Goal: Task Accomplishment & Management: Use online tool/utility

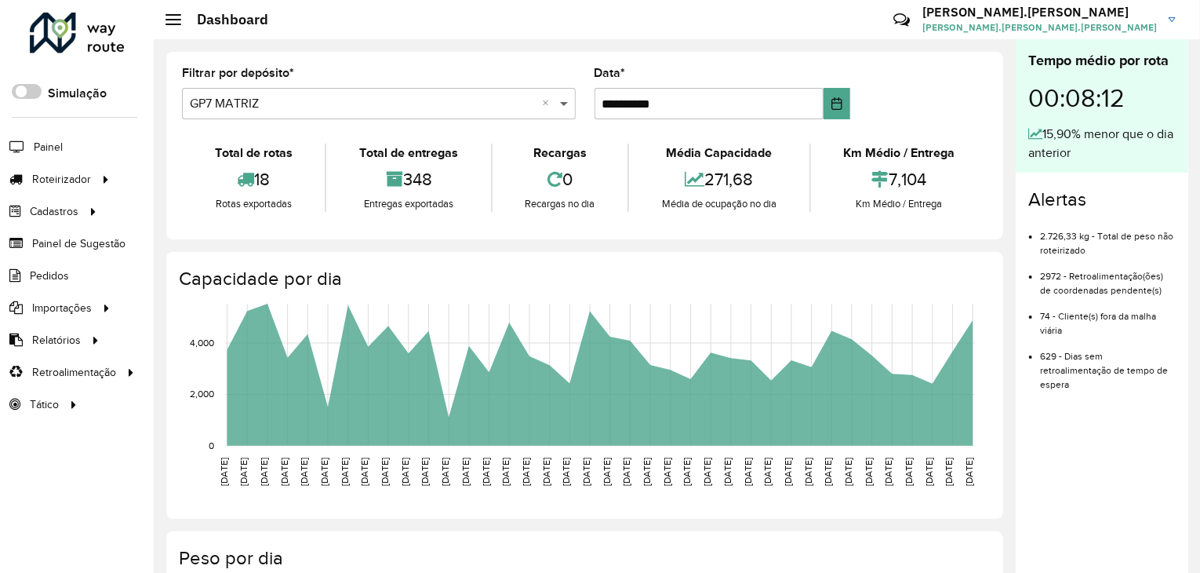
click at [566, 98] on span at bounding box center [566, 103] width 20 height 19
click at [100, 176] on icon at bounding box center [106, 178] width 13 height 24
click at [215, 184] on span "Entregas" at bounding box center [200, 179] width 45 height 16
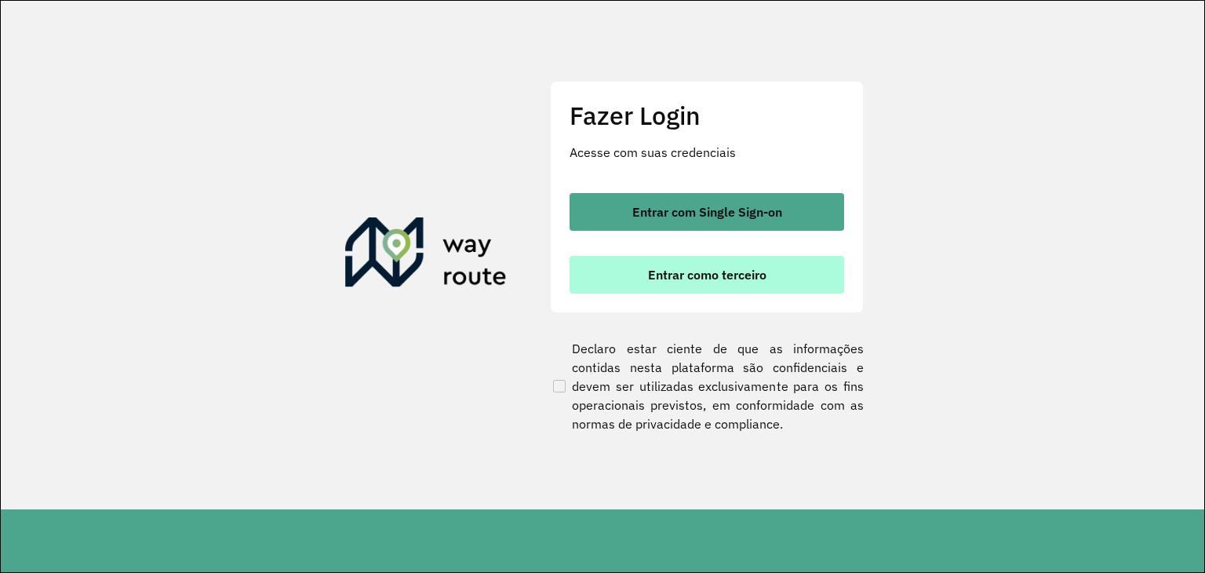
click at [724, 277] on span "Entrar como terceiro" at bounding box center [707, 274] width 118 height 13
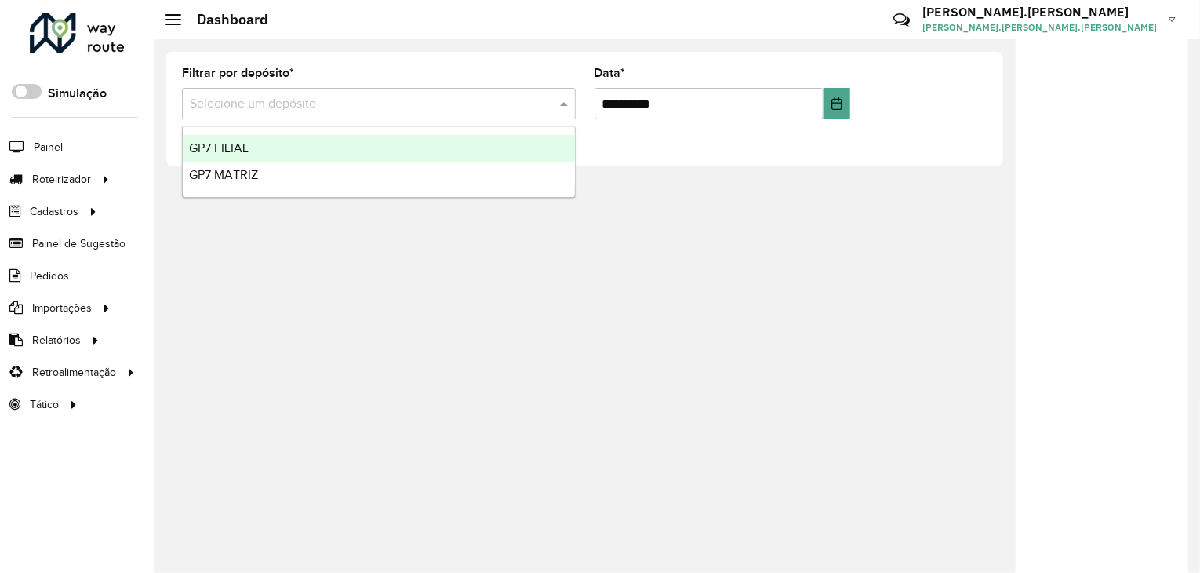
click at [556, 102] on span at bounding box center [566, 103] width 20 height 19
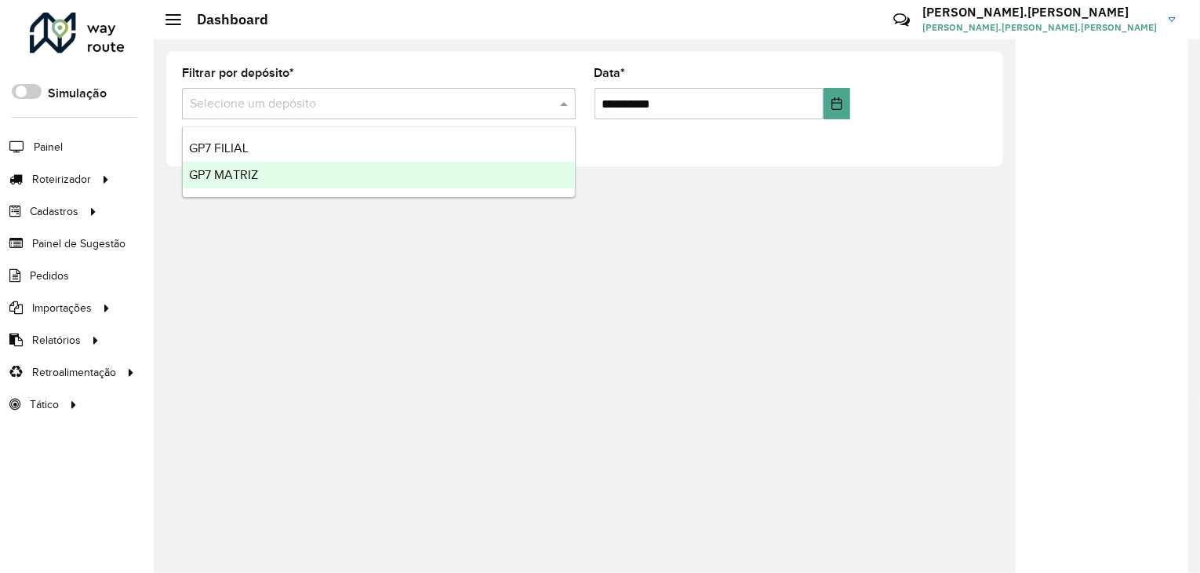
click at [213, 183] on div "GP7 MATRIZ" at bounding box center [379, 175] width 392 height 27
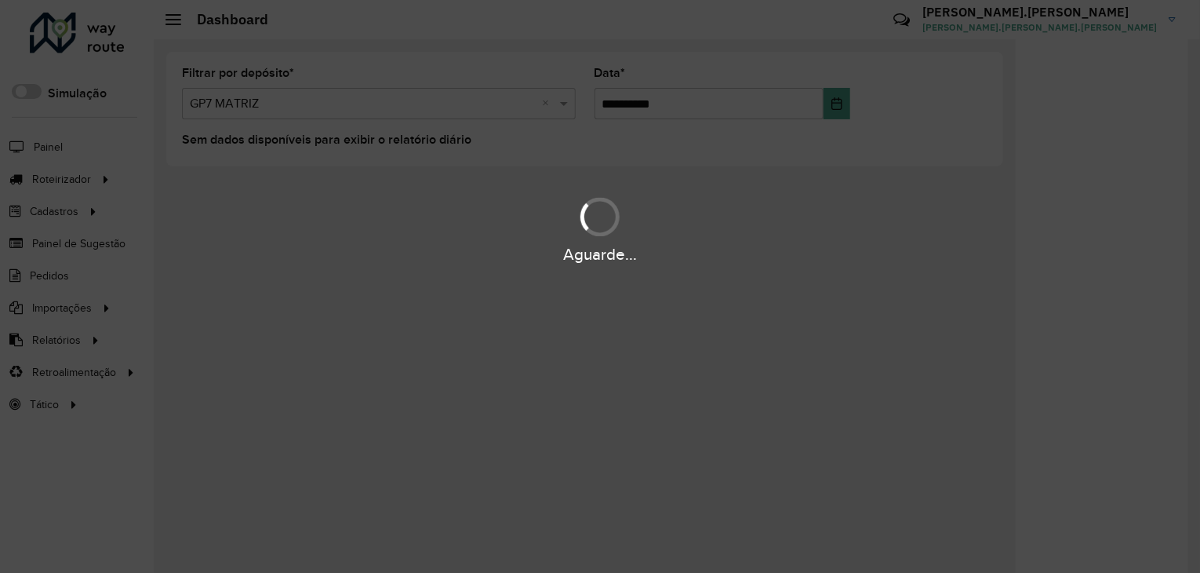
click at [99, 179] on div "Aguarde..." at bounding box center [600, 286] width 1200 height 573
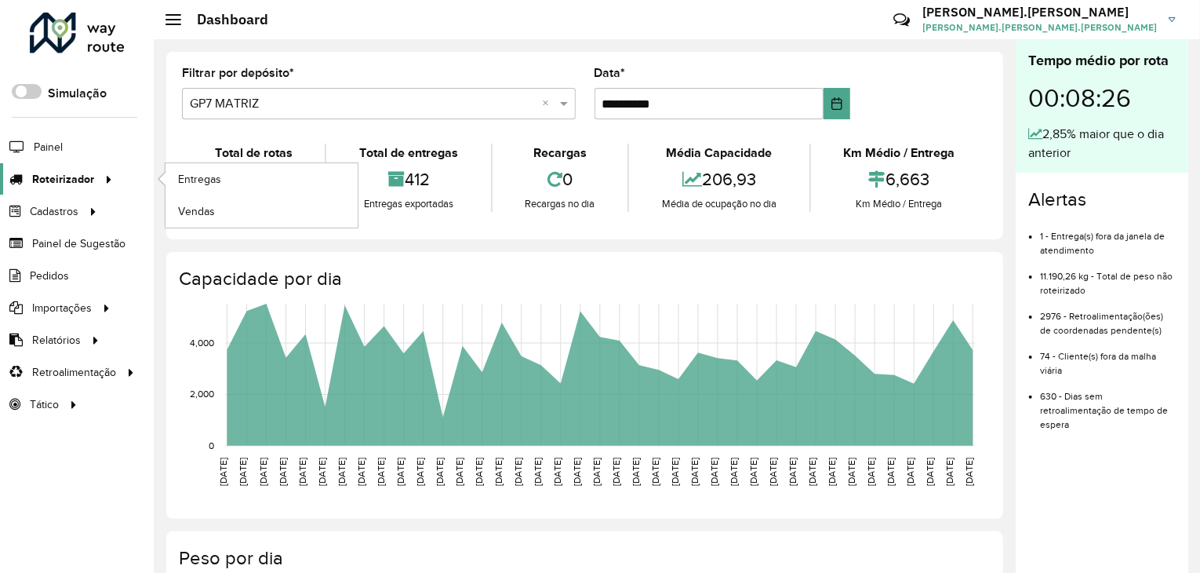
click at [100, 179] on icon at bounding box center [106, 178] width 13 height 24
click at [200, 165] on link "Entregas" at bounding box center [261, 178] width 192 height 31
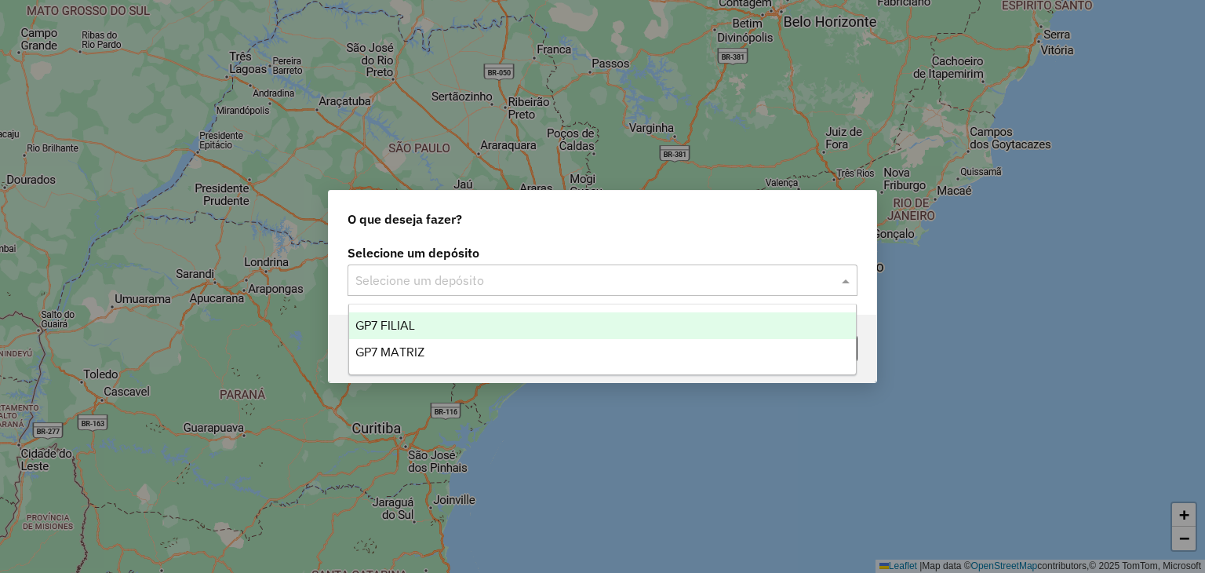
click at [694, 276] on input "text" at bounding box center [586, 280] width 463 height 19
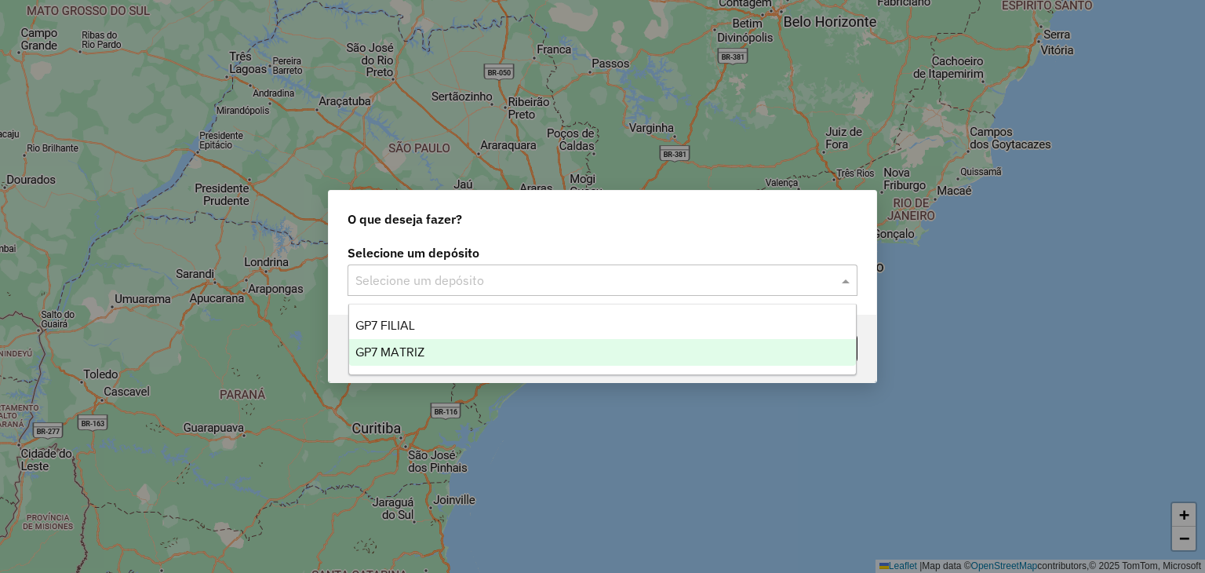
click at [417, 360] on div "GP7 MATRIZ" at bounding box center [602, 352] width 507 height 27
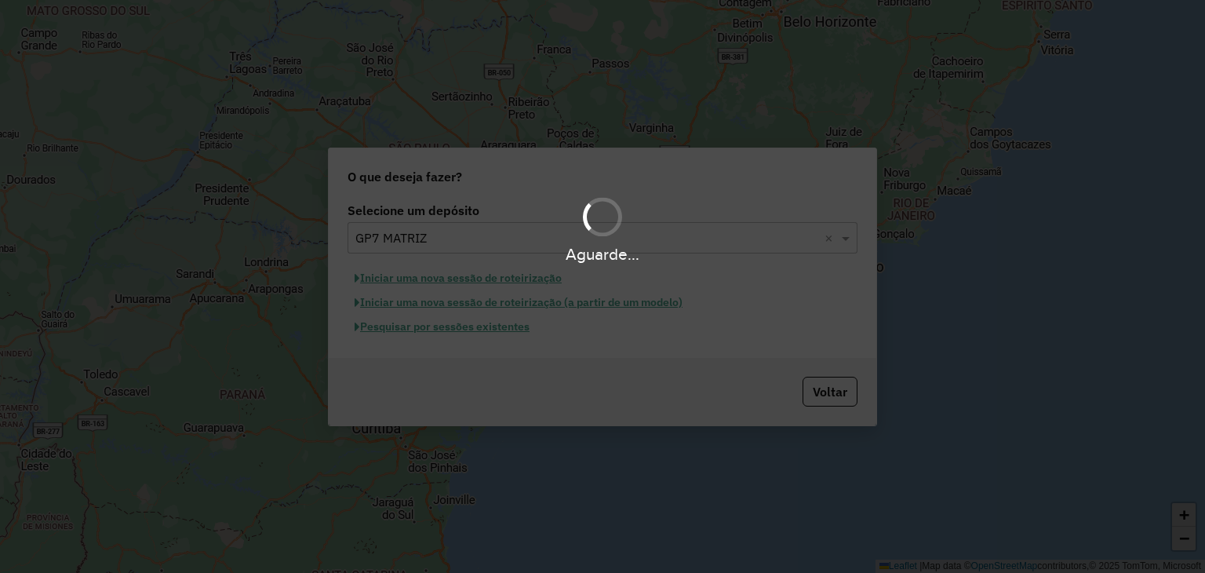
click at [465, 330] on div "Aguarde..." at bounding box center [602, 286] width 1205 height 573
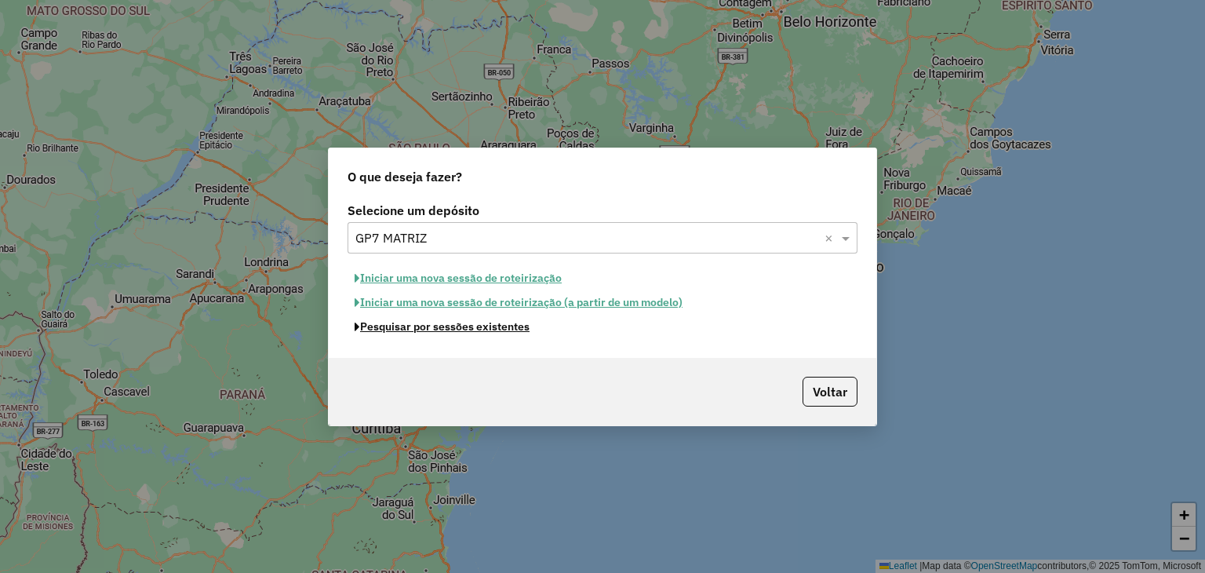
click at [465, 330] on button "Pesquisar por sessões existentes" at bounding box center [441, 327] width 189 height 24
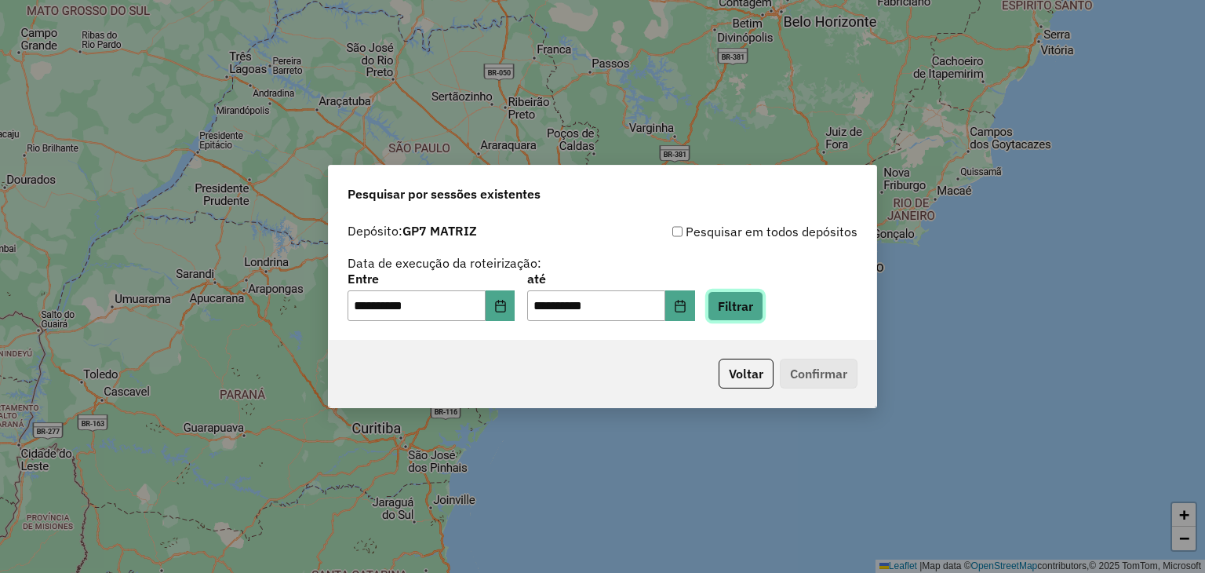
click at [763, 312] on button "Filtrar" at bounding box center [735, 306] width 56 height 30
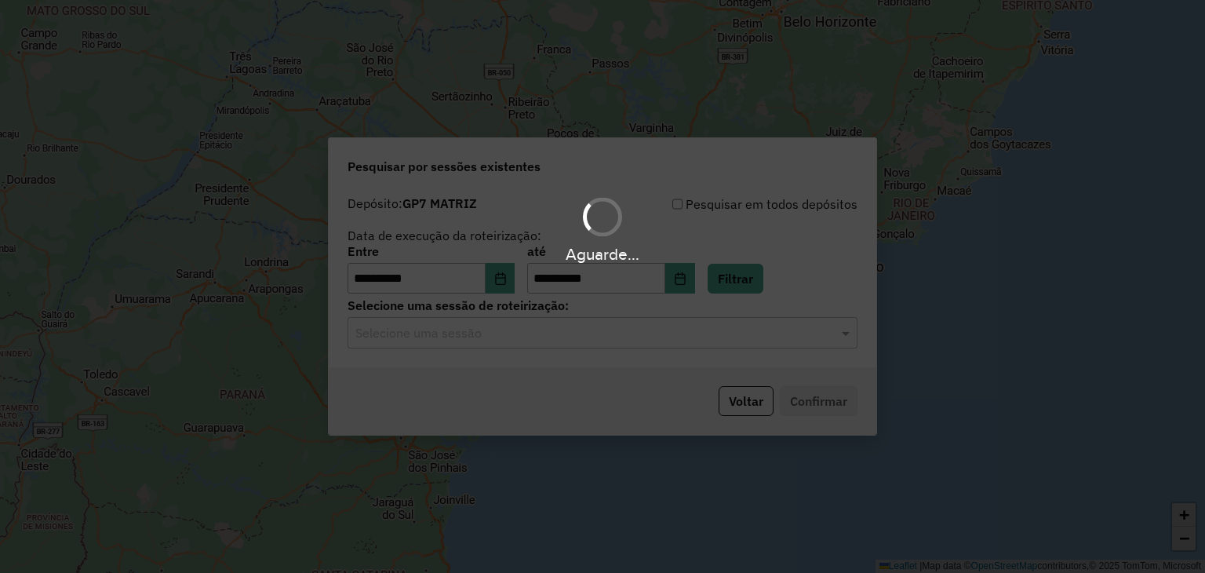
click at [605, 351] on div "**********" at bounding box center [602, 278] width 547 height 180
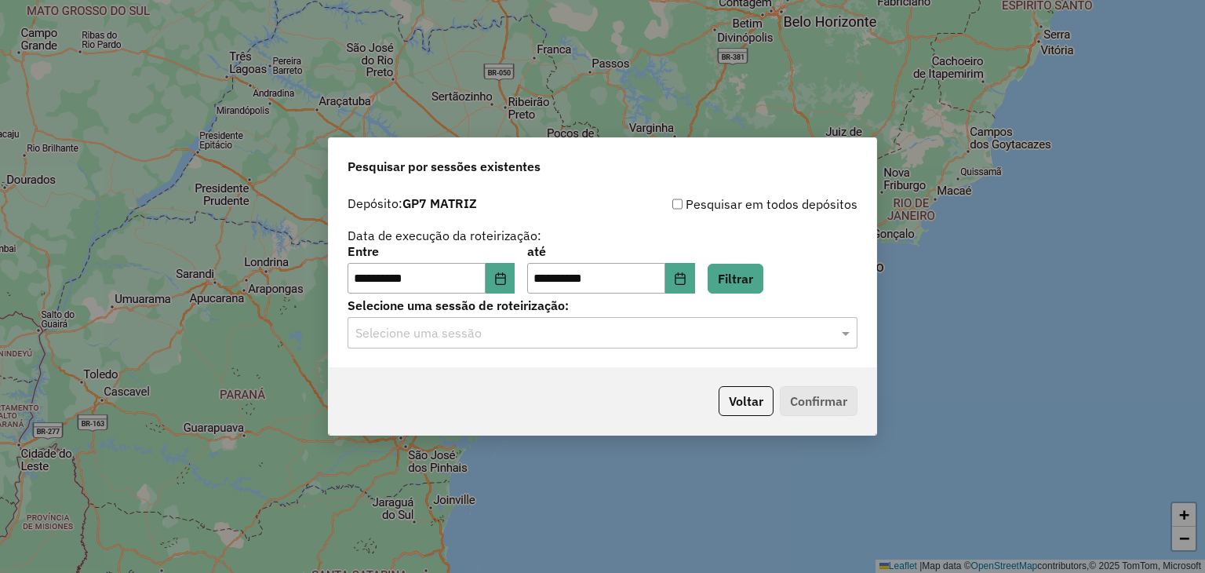
click at [599, 329] on input "text" at bounding box center [586, 333] width 463 height 19
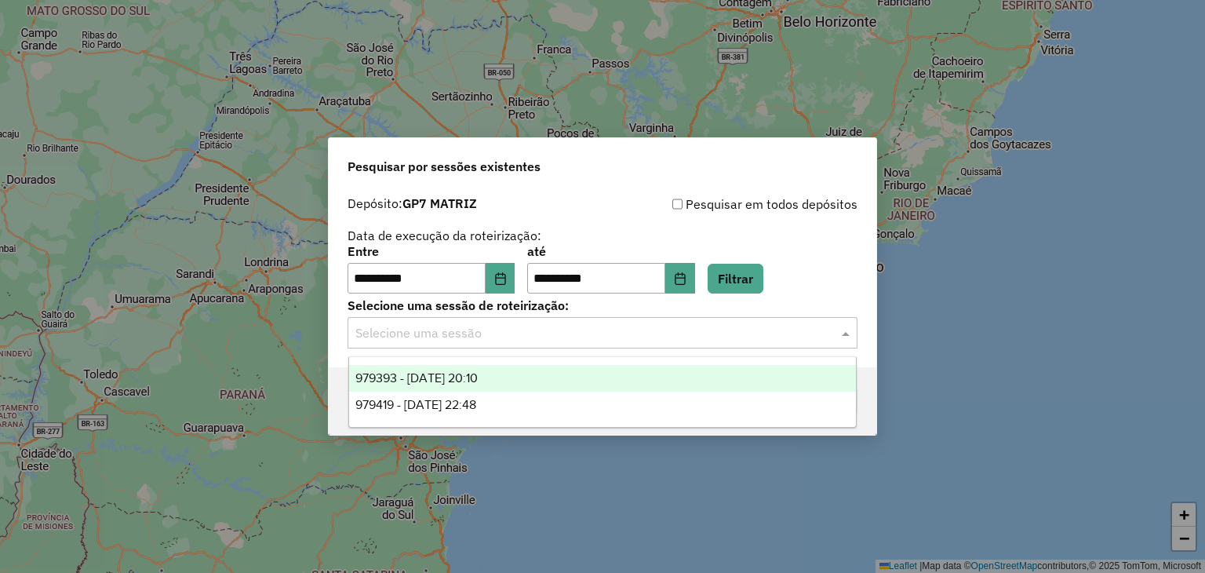
click at [478, 380] on span "979393 - 14/08/2025 20:10" at bounding box center [416, 377] width 122 height 13
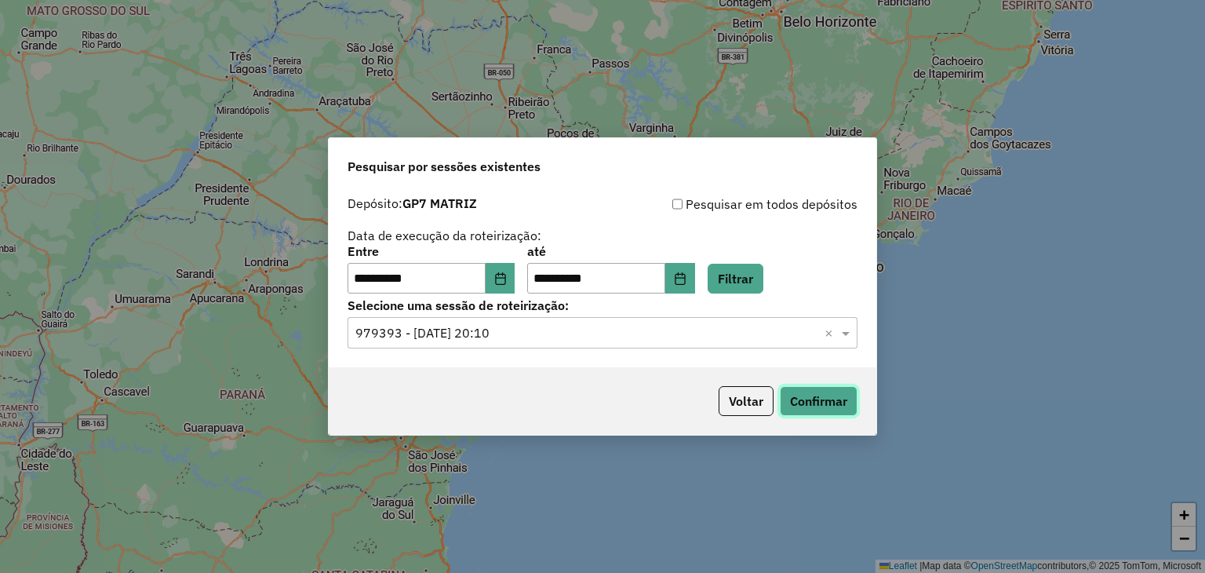
click at [838, 399] on button "Confirmar" at bounding box center [819, 401] width 78 height 30
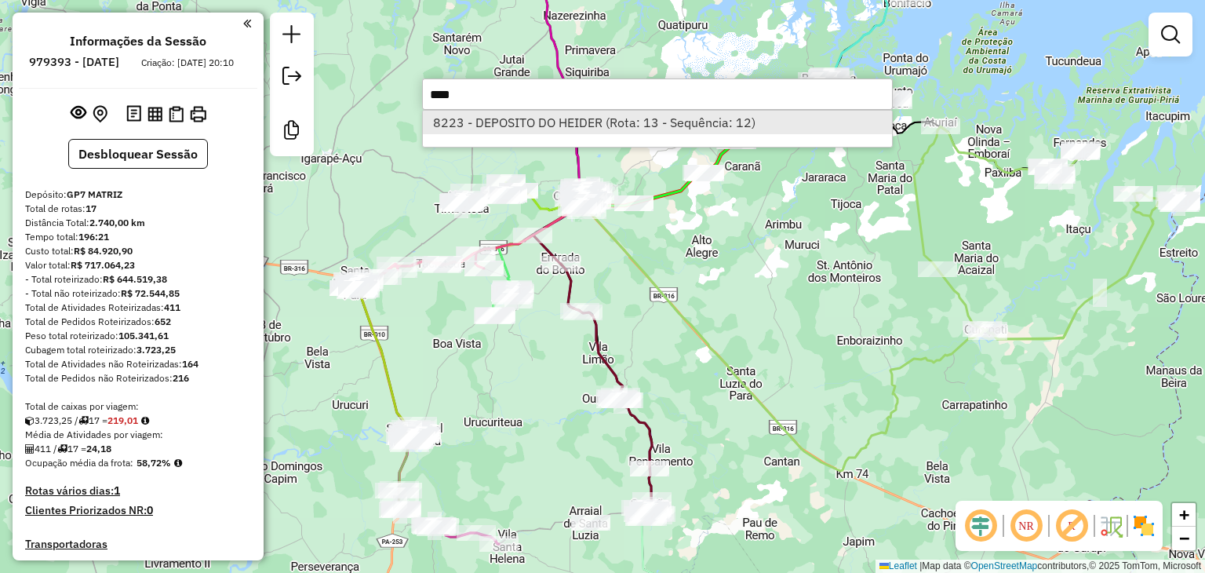
type input "****"
click at [605, 130] on li "8223 - DEPOSITO DO HEIDER (Rota: 13 - Sequência: 12)" at bounding box center [657, 123] width 469 height 24
select select "**********"
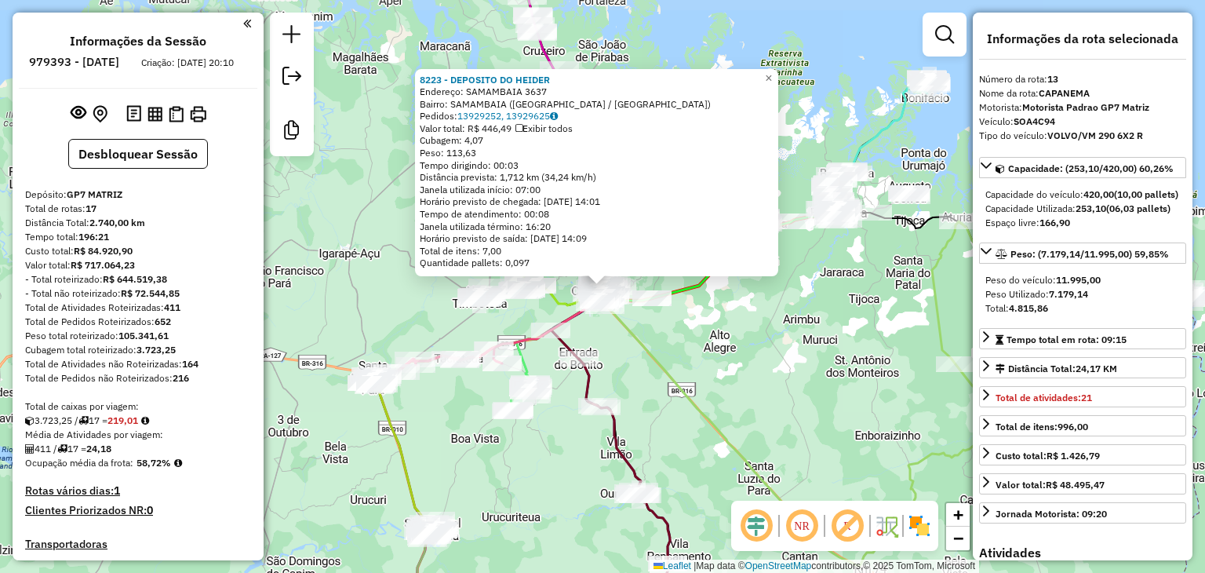
scroll to position [1575, 0]
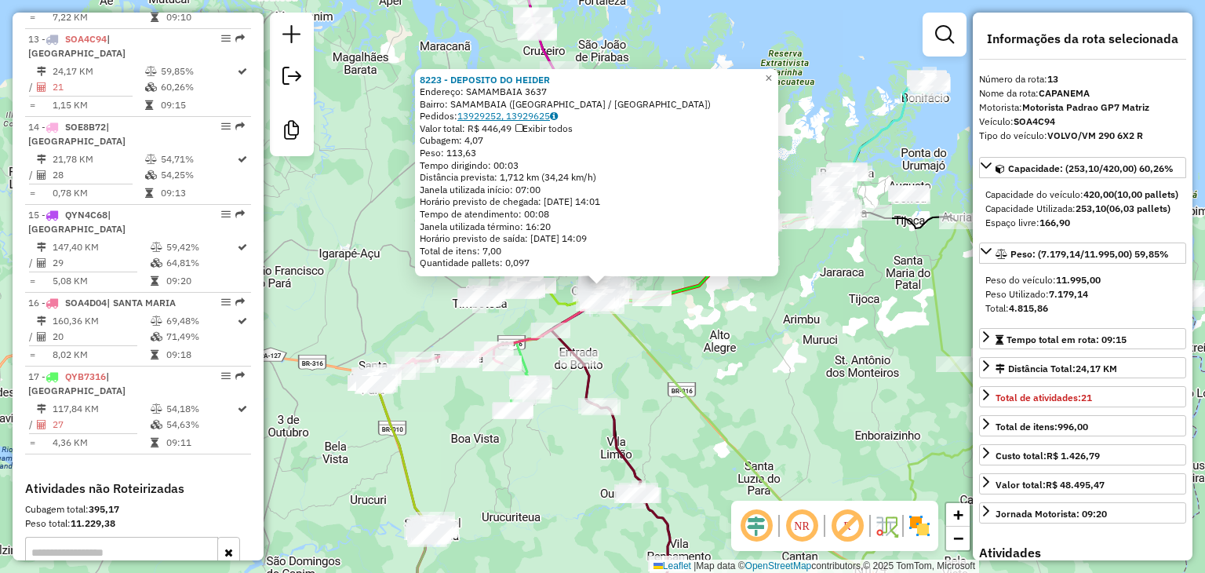
click at [521, 118] on link "13929252, 13929625" at bounding box center [507, 116] width 100 height 12
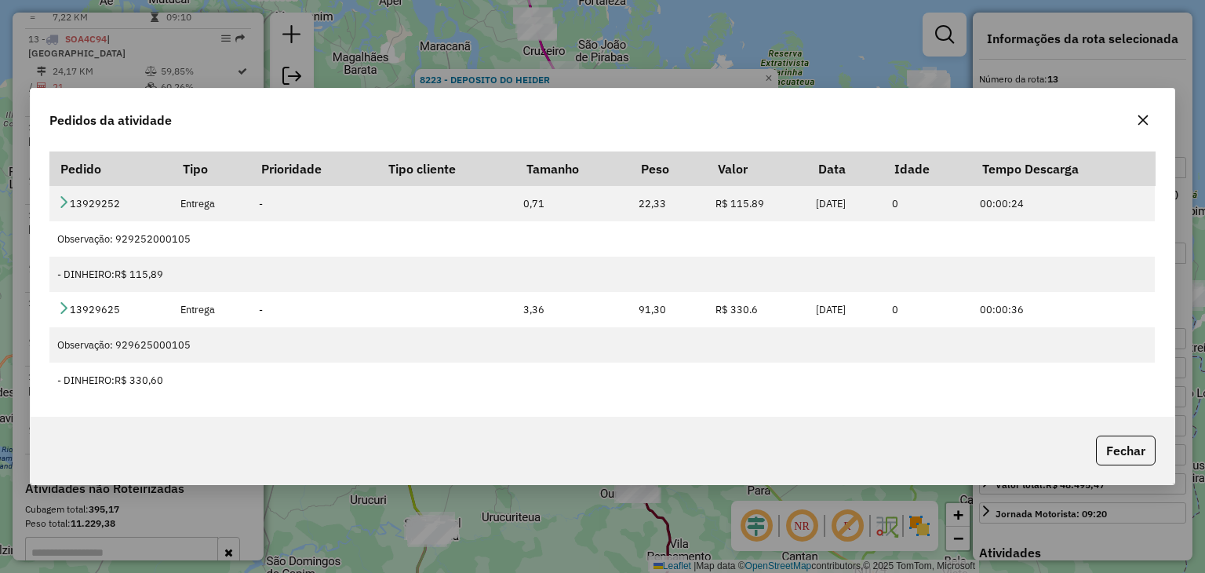
click at [1136, 119] on icon "button" at bounding box center [1142, 120] width 13 height 13
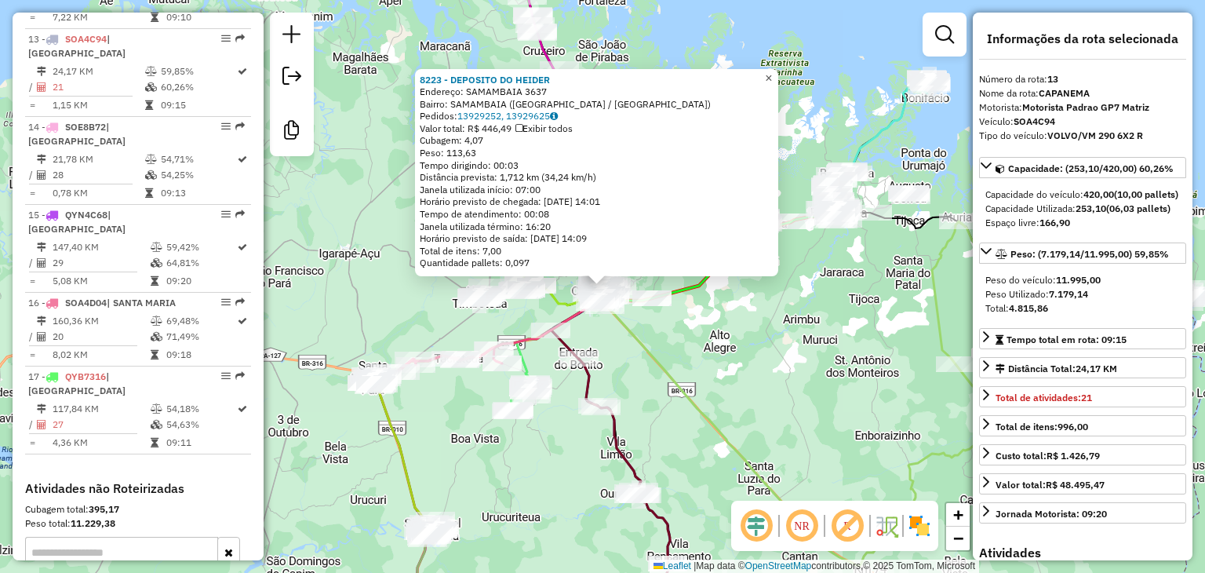
click at [778, 69] on link "×" at bounding box center [768, 78] width 19 height 19
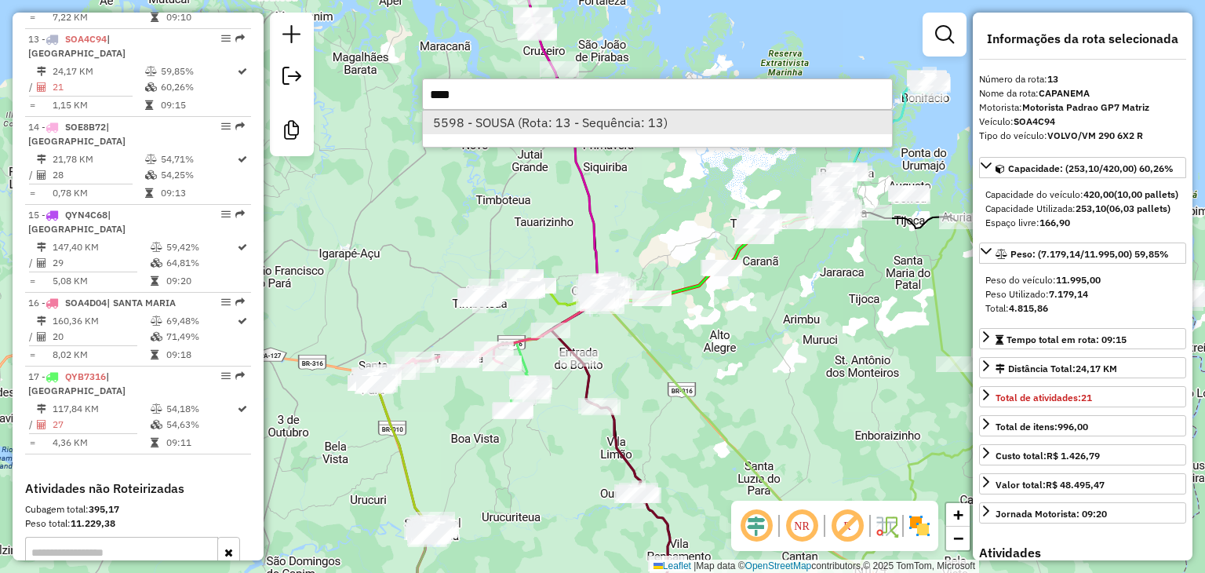
type input "****"
click at [626, 121] on li "5598 - SOUSA (Rota: 13 - Sequência: 13)" at bounding box center [657, 123] width 469 height 24
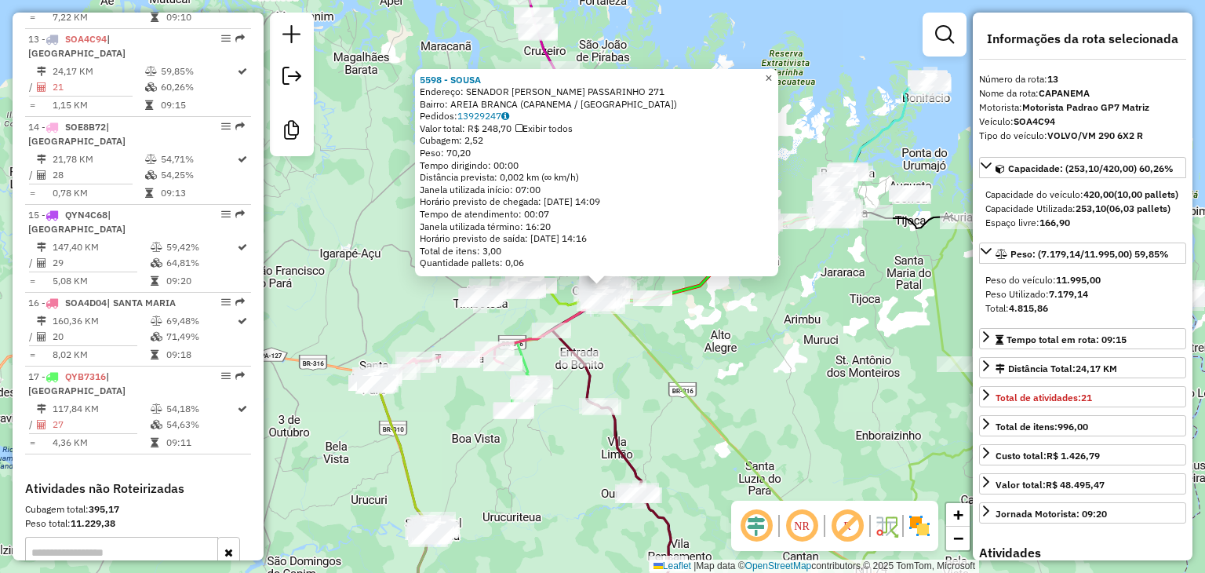
click at [778, 70] on link "×" at bounding box center [768, 78] width 19 height 19
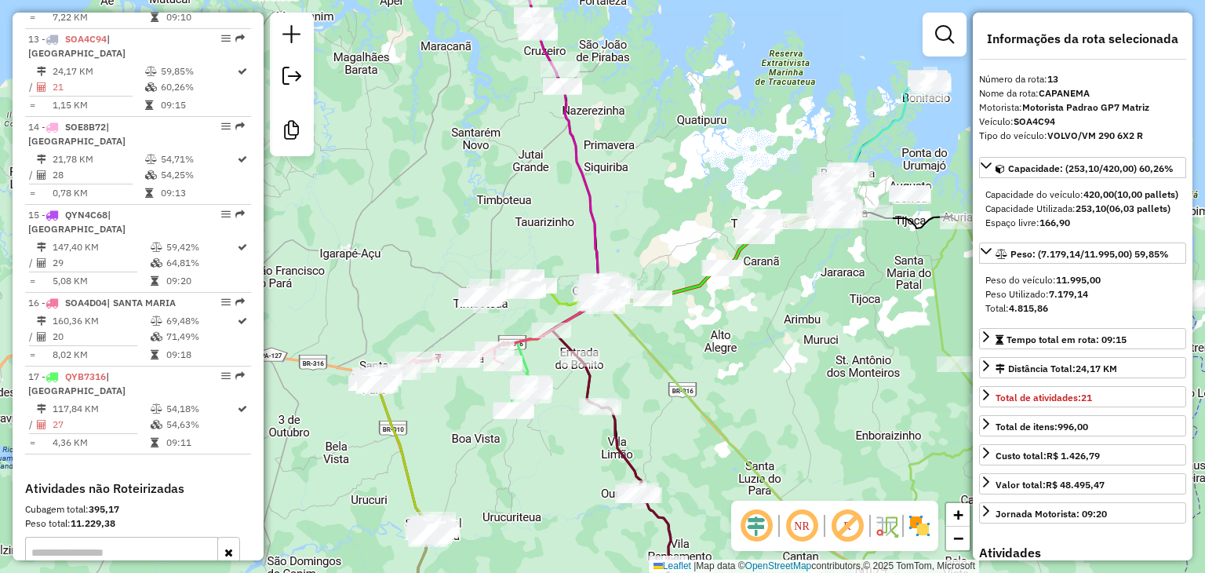
click at [783, 71] on div "5598 - [PERSON_NAME]: SENADOR [PERSON_NAME] PASSARINHO 271 Bairro: AREIA BRANCA…" at bounding box center [602, 286] width 1205 height 573
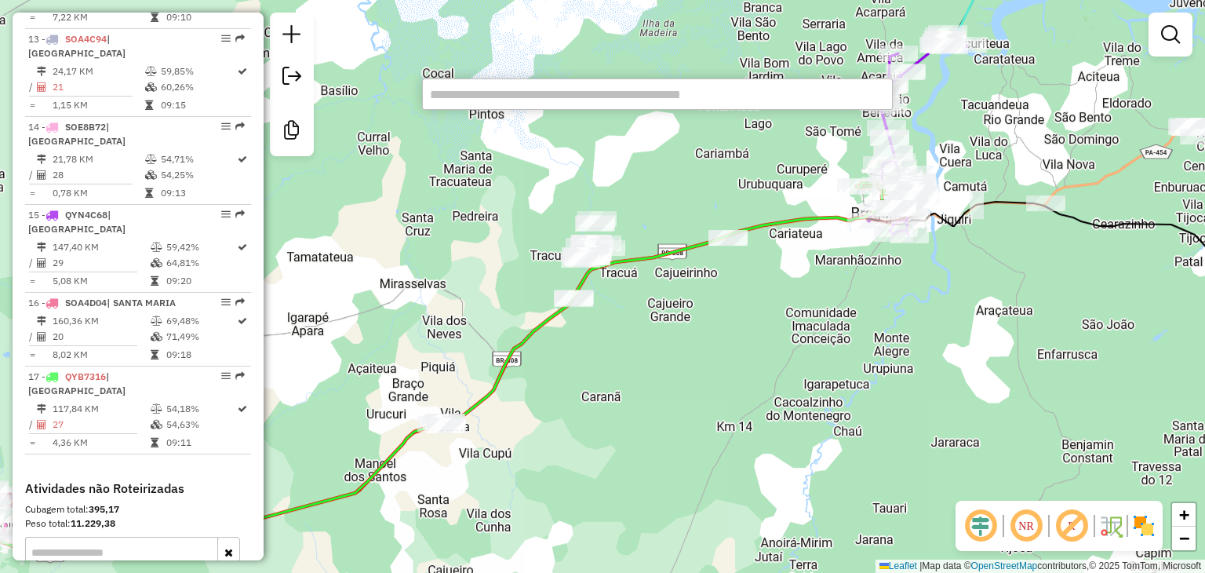
click at [576, 100] on input "text" at bounding box center [657, 93] width 471 height 31
type input "****"
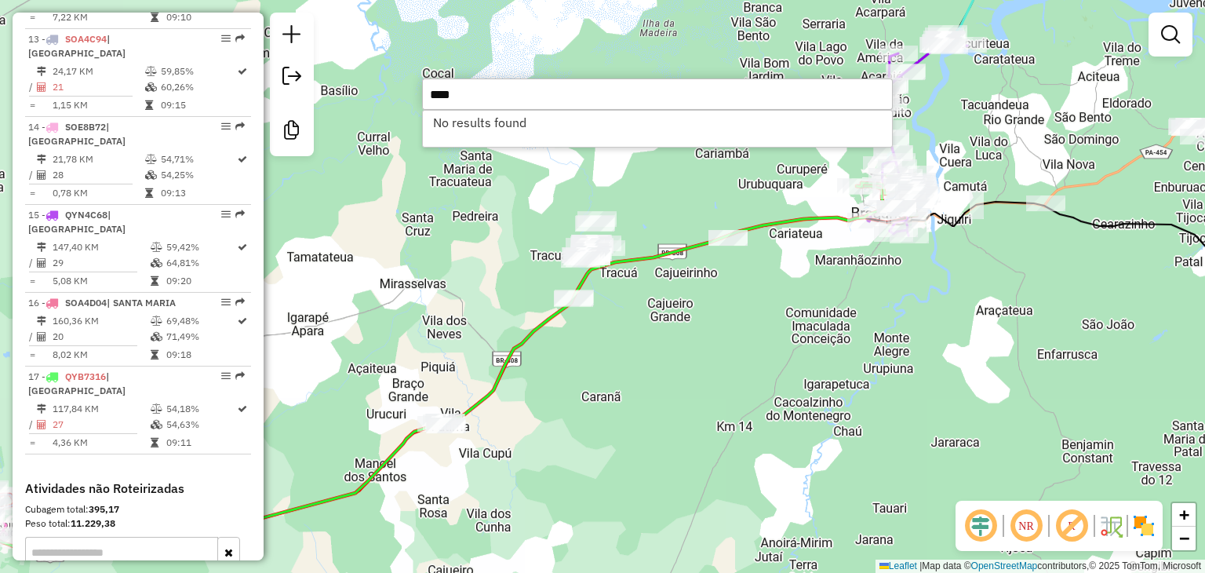
drag, startPoint x: 480, startPoint y: 98, endPoint x: 425, endPoint y: 98, distance: 54.9
click at [425, 98] on input "****" at bounding box center [657, 93] width 471 height 31
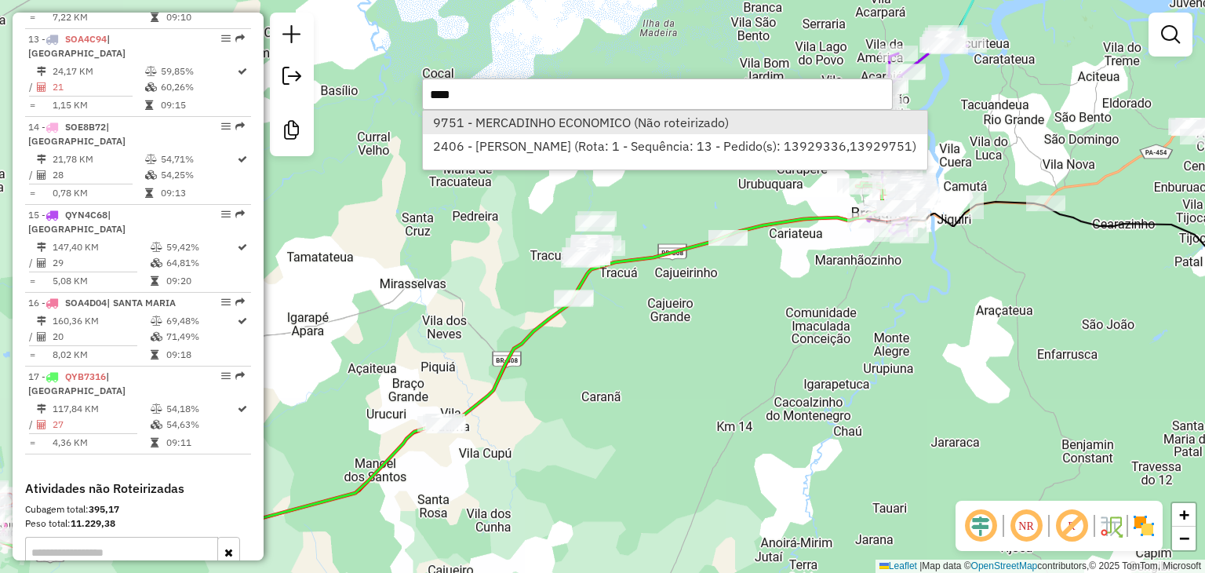
type input "****"
click at [580, 119] on li "9751 - MERCADINHO ECONOMICO (Não roteirizado)" at bounding box center [675, 123] width 504 height 24
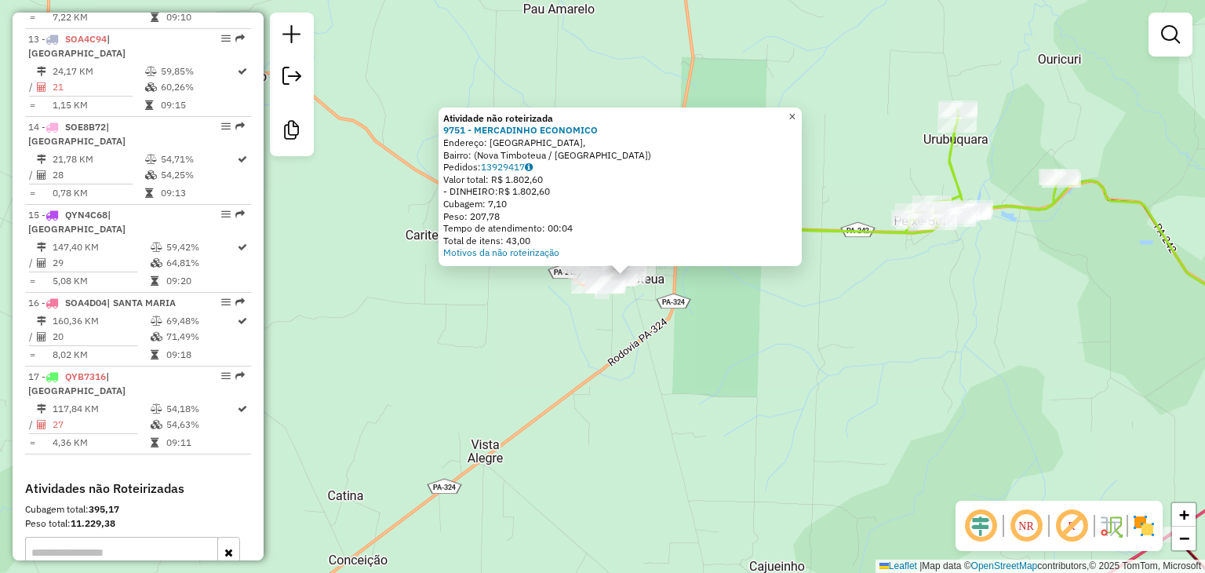
click at [795, 113] on span "×" at bounding box center [791, 116] width 7 height 13
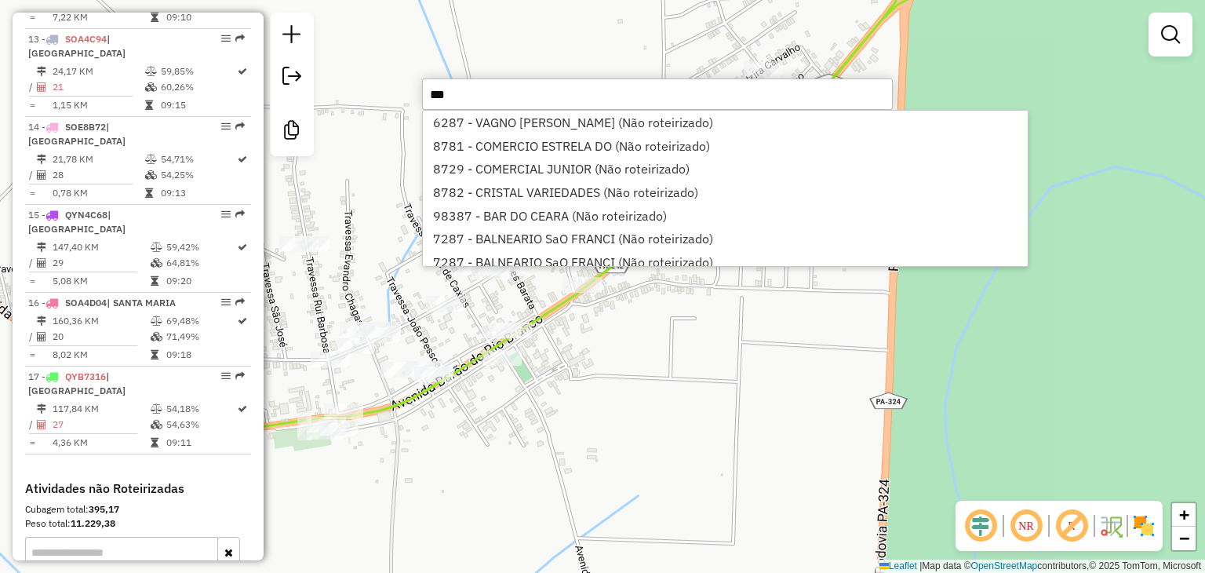
type input "****"
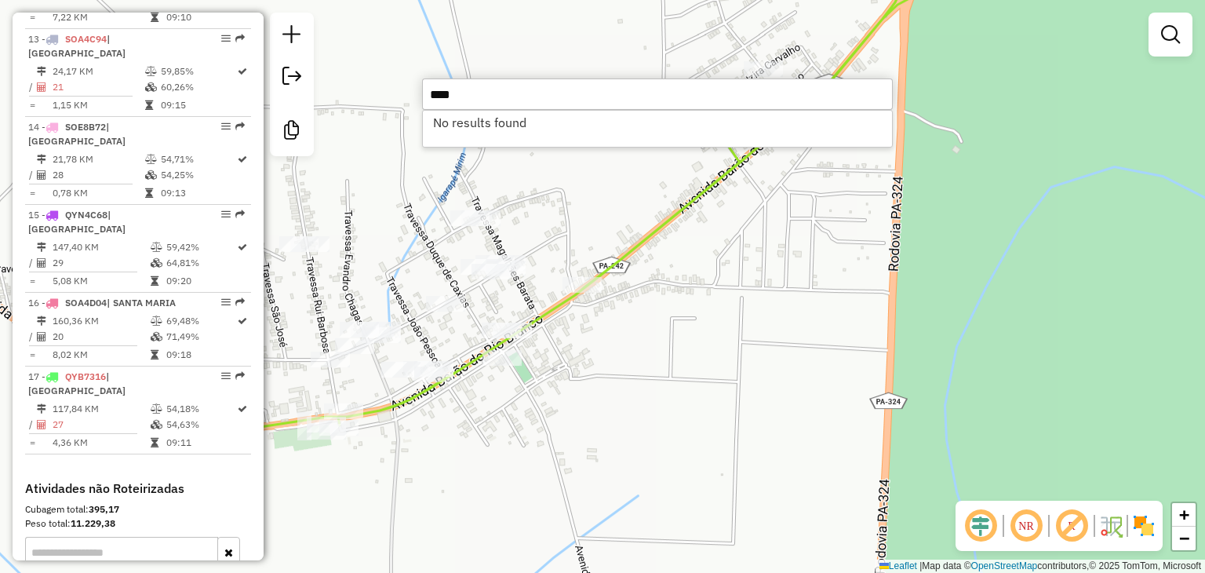
drag, startPoint x: 464, startPoint y: 90, endPoint x: 408, endPoint y: 85, distance: 55.9
click at [408, 85] on hb-router-mapa "Informações da Sessão 979393 - [DATE] Criação: [DATE] 20:10 Desbloquear Sessão …" at bounding box center [602, 286] width 1205 height 573
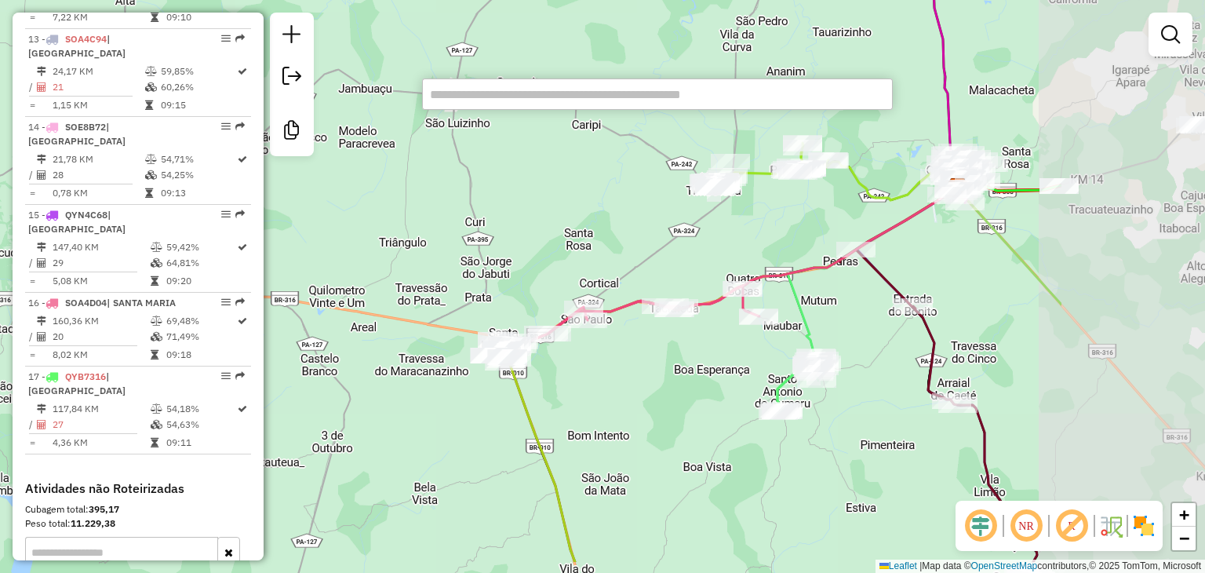
drag, startPoint x: 1004, startPoint y: 397, endPoint x: 729, endPoint y: 324, distance: 284.0
click at [729, 324] on div "Janela de atendimento Grade de atendimento Capacidade Transportadoras Veículos …" at bounding box center [602, 286] width 1205 height 573
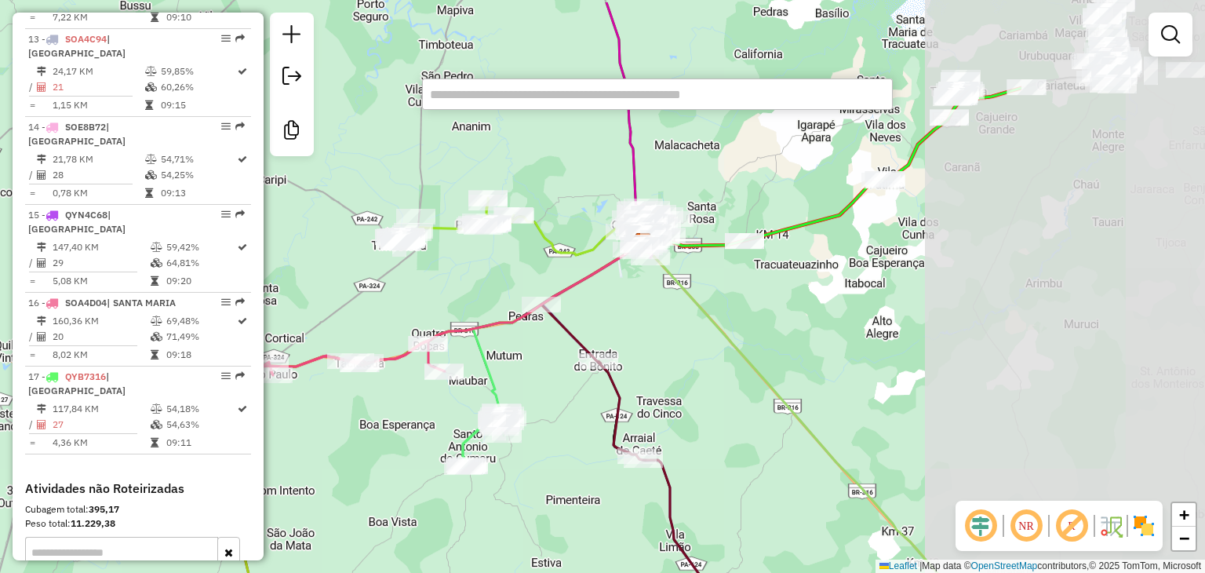
drag, startPoint x: 1081, startPoint y: 219, endPoint x: 734, endPoint y: 300, distance: 356.0
click at [734, 300] on div "Janela de atendimento Grade de atendimento Capacidade Transportadoras Veículos …" at bounding box center [602, 286] width 1205 height 573
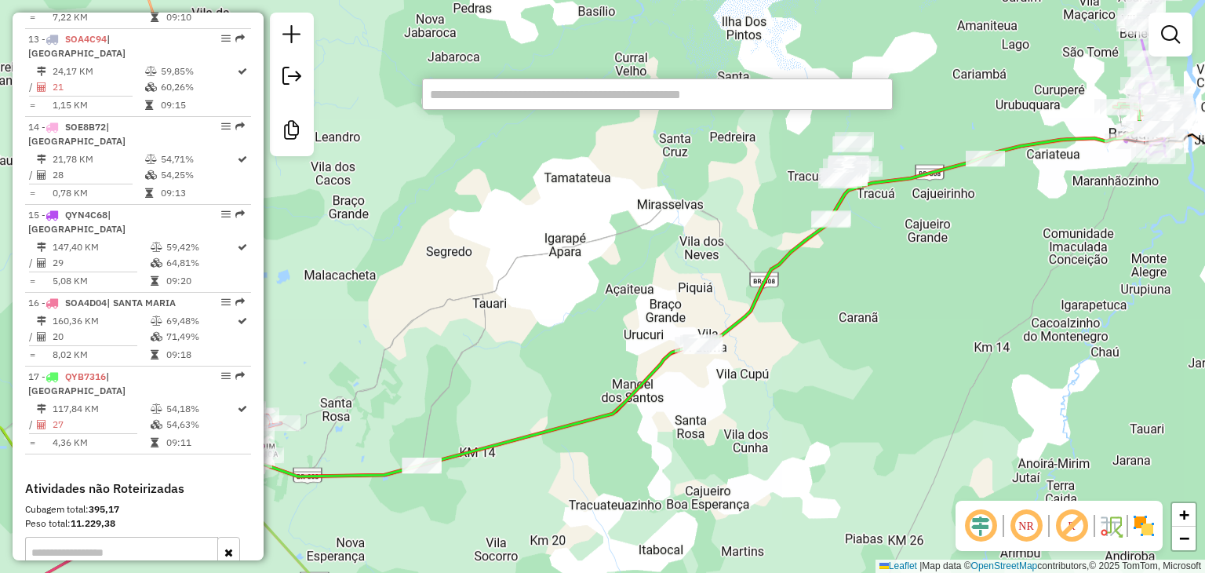
drag, startPoint x: 958, startPoint y: 128, endPoint x: 949, endPoint y: 257, distance: 129.7
click at [949, 257] on div "Janela de atendimento Grade de atendimento Capacidade Transportadoras Veículos …" at bounding box center [602, 286] width 1205 height 573
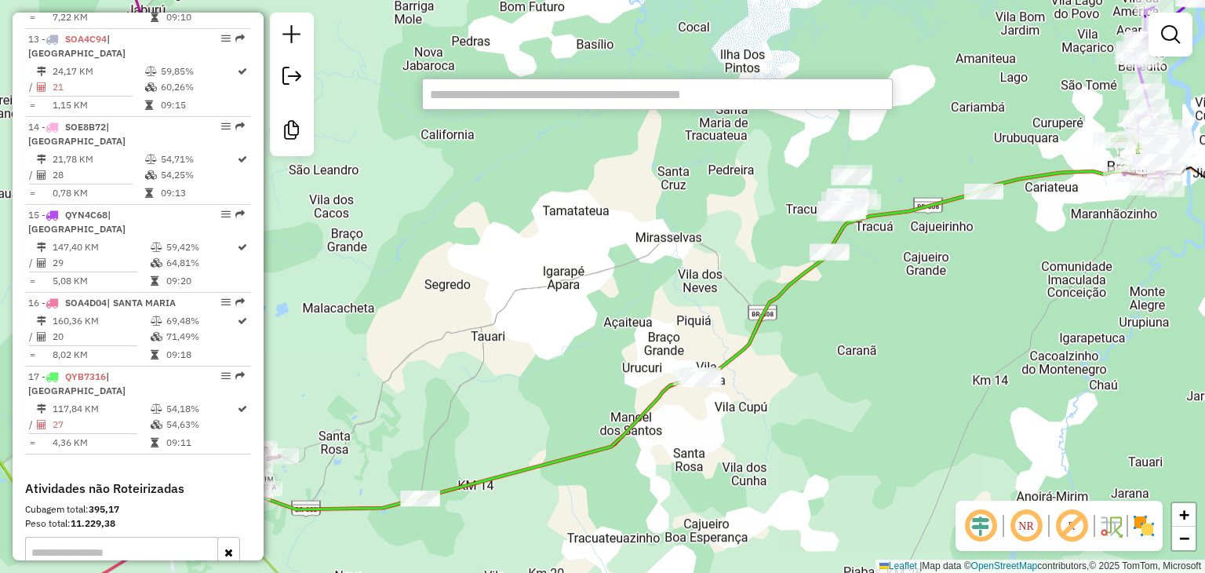
click at [904, 133] on div "Janela de atendimento Grade de atendimento Capacidade Transportadoras Veículos …" at bounding box center [602, 286] width 1205 height 573
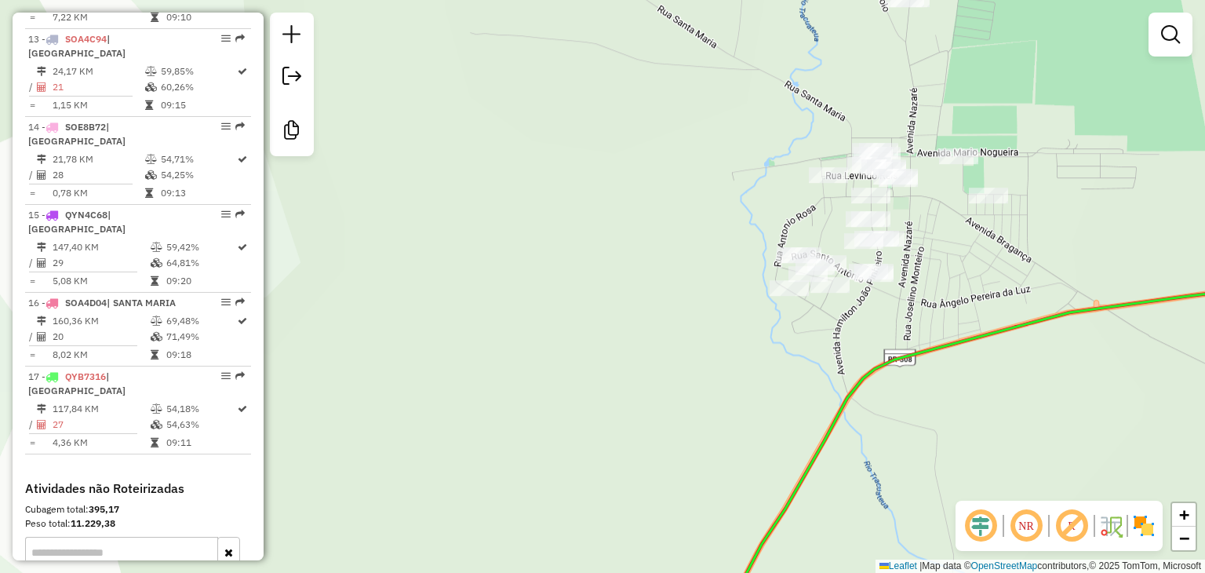
drag, startPoint x: 966, startPoint y: 117, endPoint x: 956, endPoint y: 200, distance: 83.8
click at [956, 200] on div "Janela de atendimento Grade de atendimento Capacidade Transportadoras Veículos …" at bounding box center [602, 286] width 1205 height 573
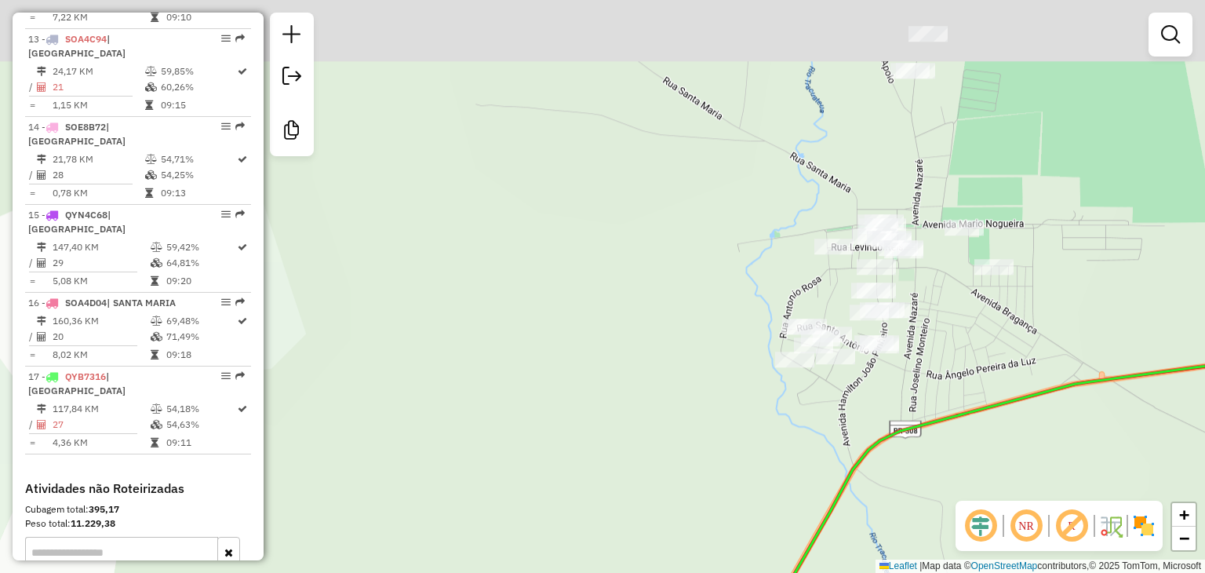
drag, startPoint x: 944, startPoint y: 45, endPoint x: 951, endPoint y: 115, distance: 70.1
click at [951, 115] on div "Janela de atendimento Grade de atendimento Capacidade Transportadoras Veículos …" at bounding box center [602, 286] width 1205 height 573
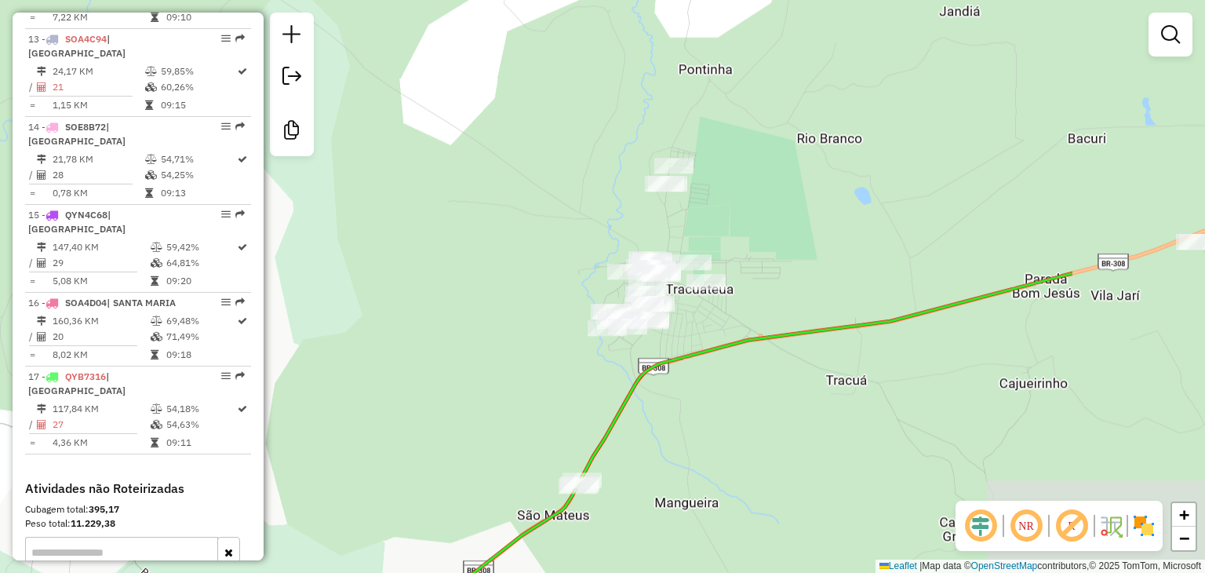
drag, startPoint x: 1032, startPoint y: 256, endPoint x: 780, endPoint y: 271, distance: 253.0
click at [780, 271] on div "Janela de atendimento Grade de atendimento Capacidade Transportadoras Veículos …" at bounding box center [602, 286] width 1205 height 573
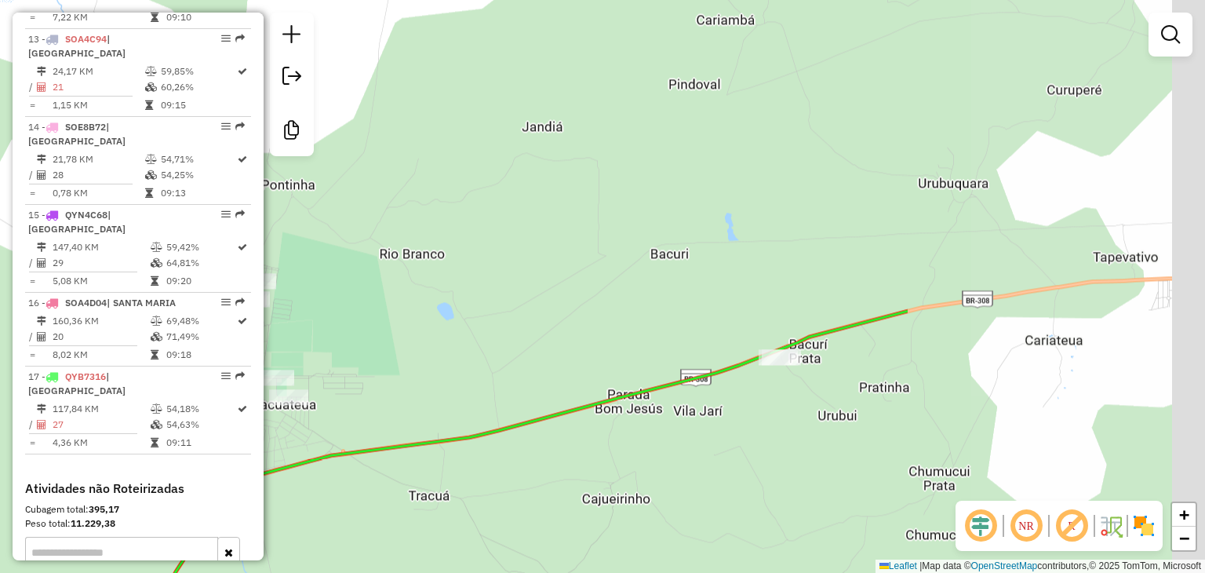
drag, startPoint x: 1090, startPoint y: 211, endPoint x: 536, endPoint y: 310, distance: 563.2
click at [536, 310] on div "Janela de atendimento Grade de atendimento Capacidade Transportadoras Veículos …" at bounding box center [602, 286] width 1205 height 573
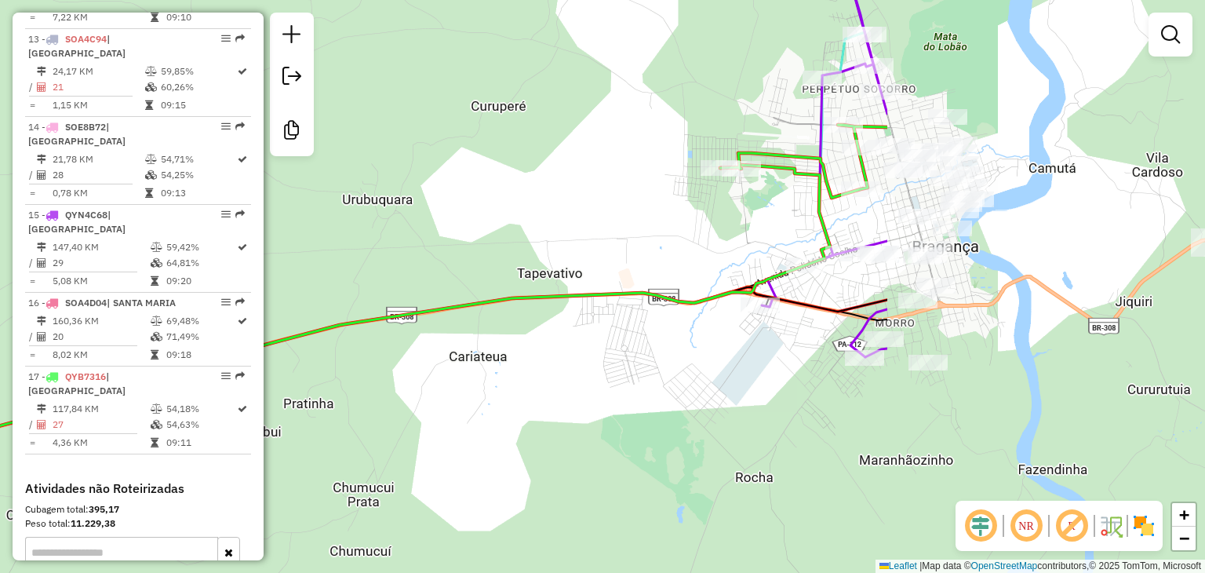
drag, startPoint x: 1078, startPoint y: 243, endPoint x: 640, endPoint y: 276, distance: 438.9
click at [640, 276] on div "Janela de atendimento Grade de atendimento Capacidade Transportadoras Veículos …" at bounding box center [602, 286] width 1205 height 573
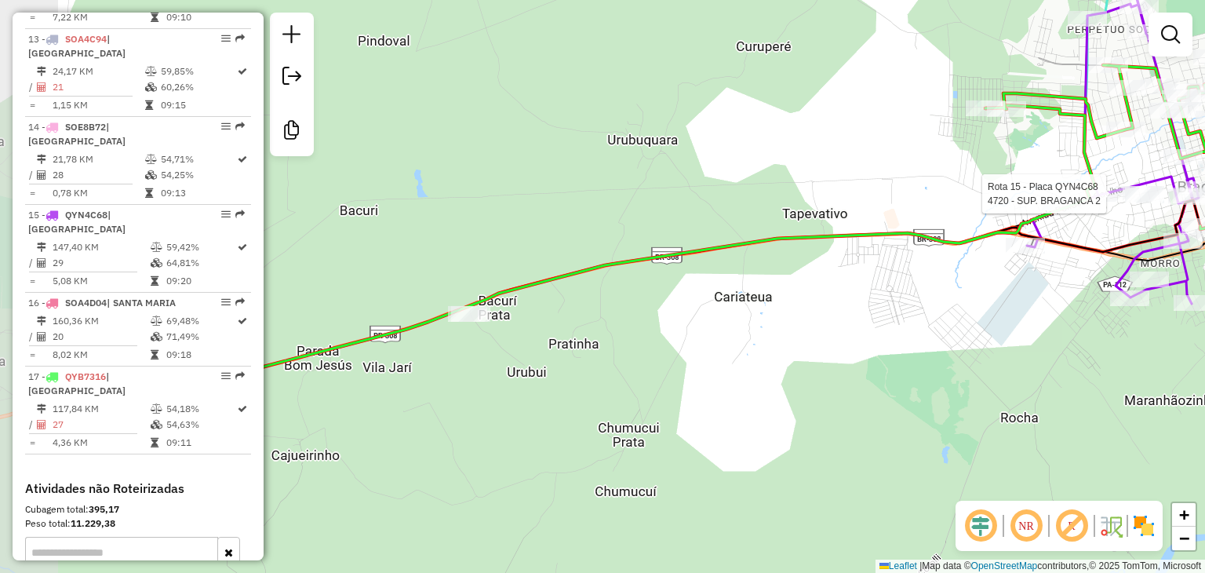
drag, startPoint x: 595, startPoint y: 245, endPoint x: 810, endPoint y: 224, distance: 215.9
click at [818, 219] on div "Rota 15 - Placa QYN4C68 4720 - SUP. BRAGANCA 2 Janela de atendimento Grade de a…" at bounding box center [602, 286] width 1205 height 573
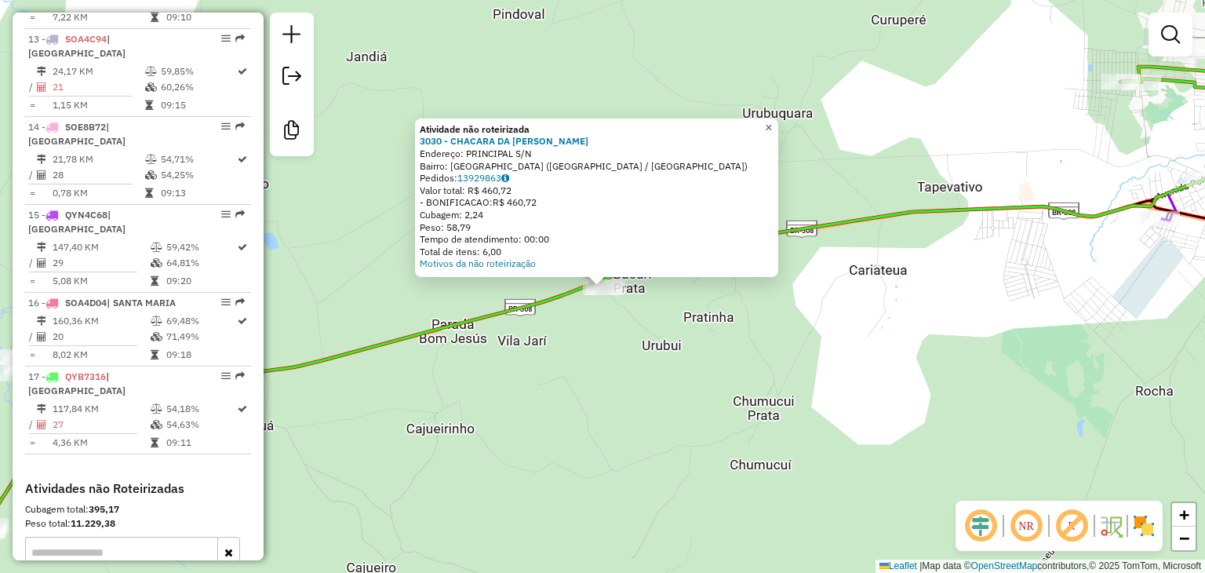
click at [773, 123] on link "×" at bounding box center [768, 127] width 19 height 19
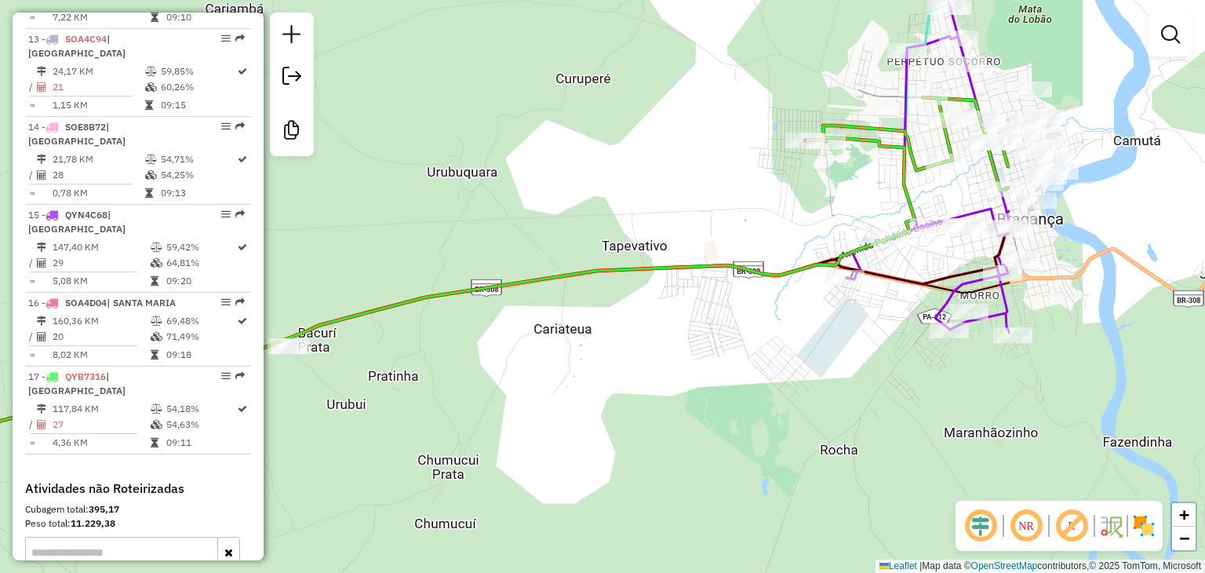
drag, startPoint x: 1042, startPoint y: 231, endPoint x: 722, endPoint y: 292, distance: 324.9
click at [722, 292] on div "Janela de atendimento Grade de atendimento Capacidade Transportadoras Veículos …" at bounding box center [602, 286] width 1205 height 573
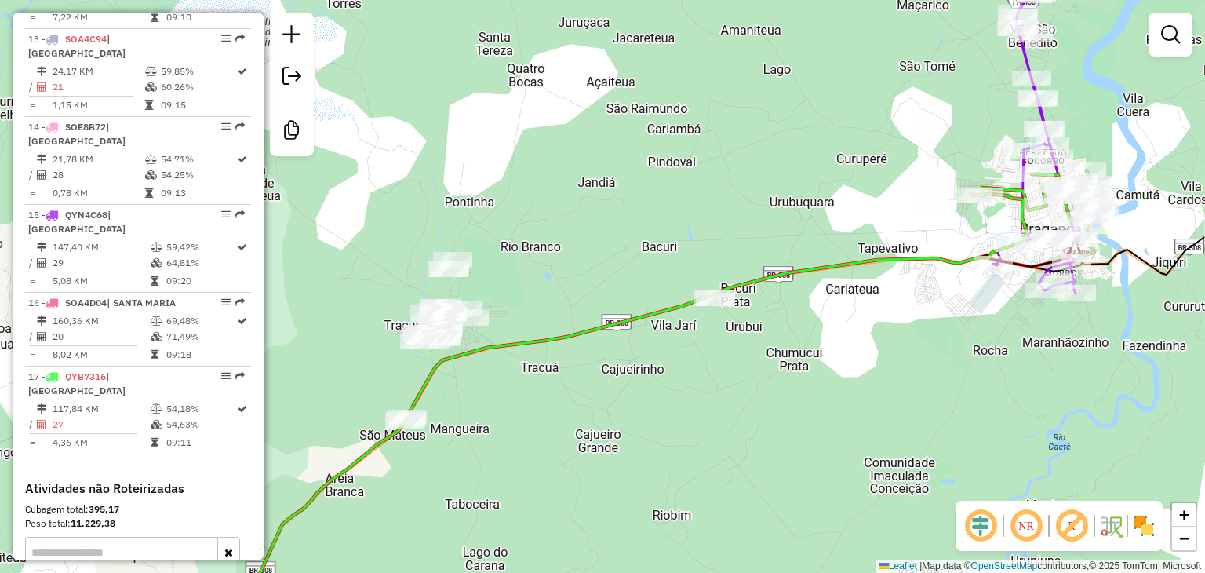
drag, startPoint x: 595, startPoint y: 340, endPoint x: 792, endPoint y: 301, distance: 201.3
click at [792, 301] on div "Janela de atendimento Grade de atendimento Capacidade Transportadoras Veículos …" at bounding box center [602, 286] width 1205 height 573
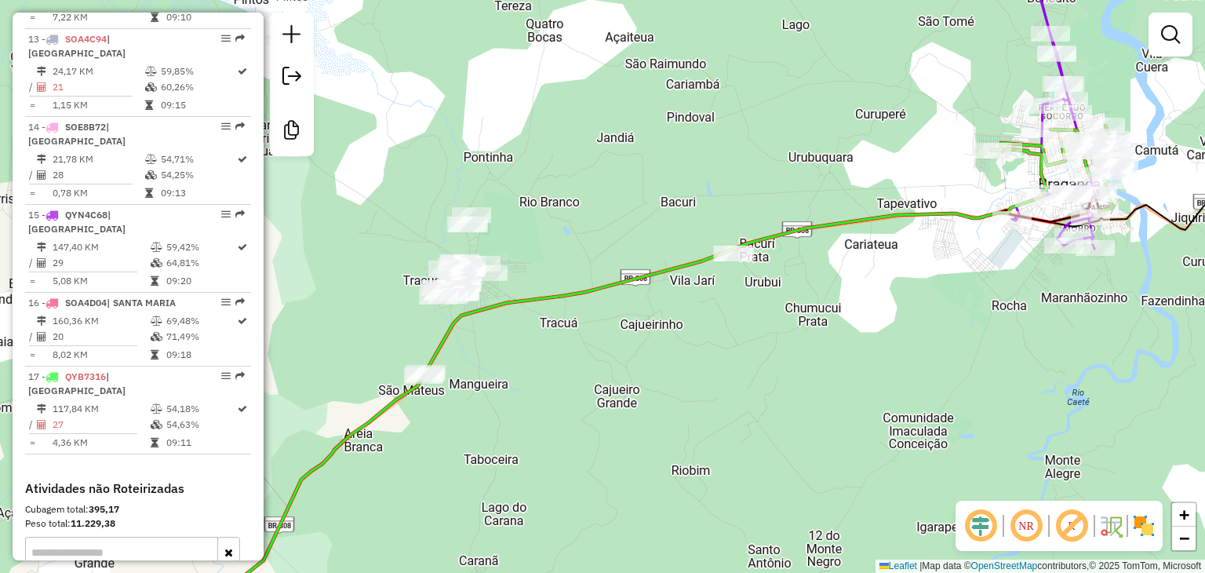
drag, startPoint x: 593, startPoint y: 282, endPoint x: 614, endPoint y: 214, distance: 70.7
click at [614, 214] on div "Janela de atendimento Grade de atendimento Capacidade Transportadoras Veículos …" at bounding box center [602, 286] width 1205 height 573
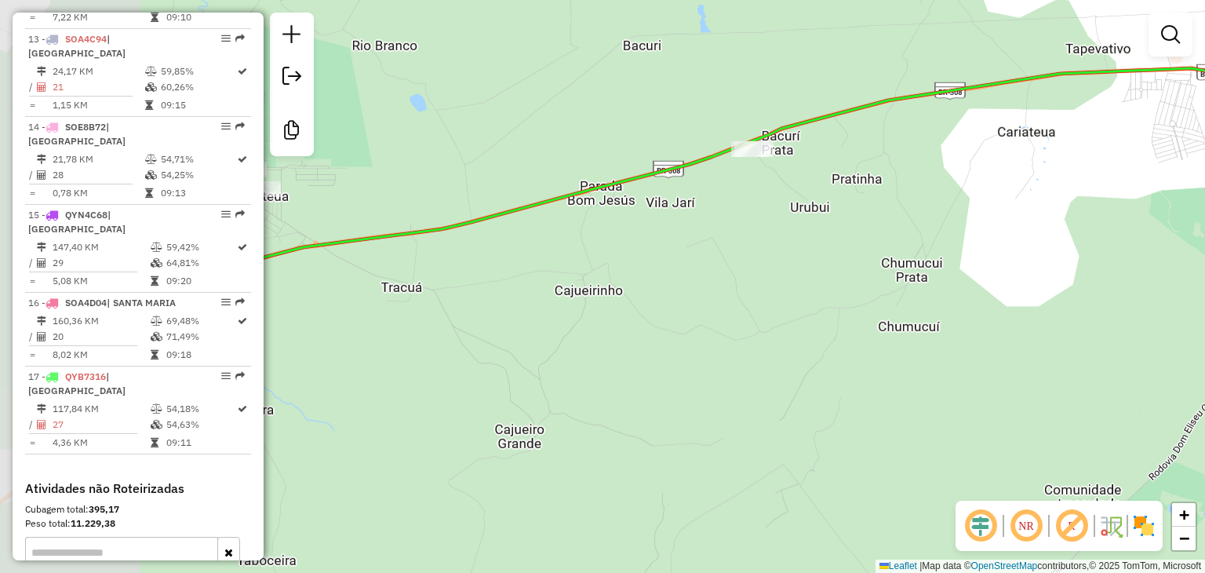
drag, startPoint x: 485, startPoint y: 202, endPoint x: 907, endPoint y: 101, distance: 433.9
click at [907, 101] on div "Janela de atendimento Grade de atendimento Capacidade Transportadoras Veículos …" at bounding box center [602, 286] width 1205 height 573
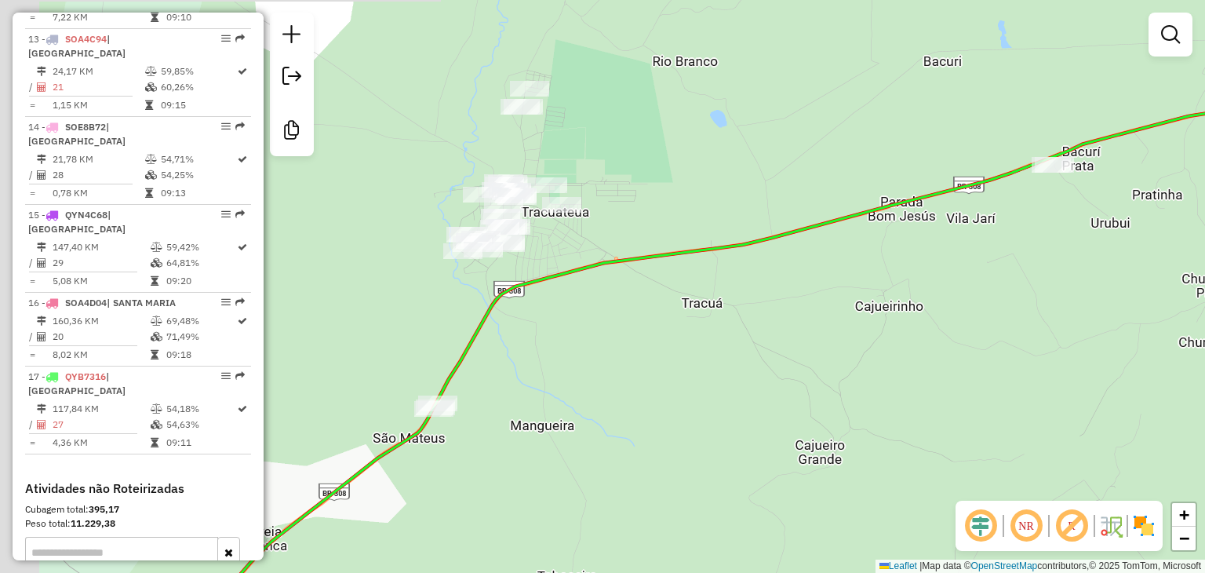
drag, startPoint x: 598, startPoint y: 185, endPoint x: 766, endPoint y: 195, distance: 168.2
click at [766, 195] on div "Janela de atendimento Grade de atendimento Capacidade Transportadoras Veículos …" at bounding box center [602, 286] width 1205 height 573
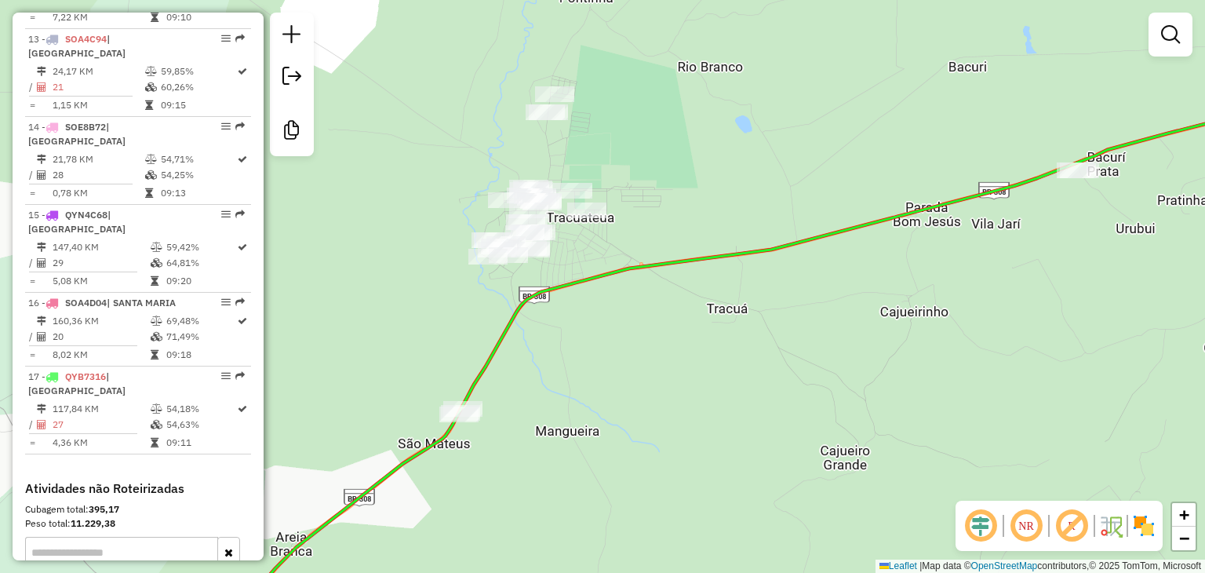
drag, startPoint x: 616, startPoint y: 135, endPoint x: 690, endPoint y: 144, distance: 75.1
click at [690, 144] on div "Janela de atendimento Grade de atendimento Capacidade Transportadoras Veículos …" at bounding box center [602, 286] width 1205 height 573
